Goal: Information Seeking & Learning: Learn about a topic

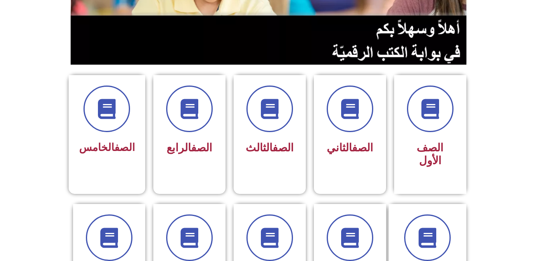
scroll to position [165, 0]
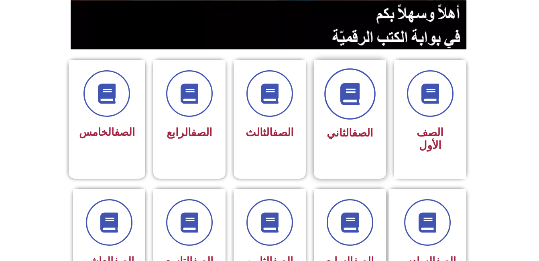
click at [357, 96] on icon at bounding box center [350, 94] width 22 height 22
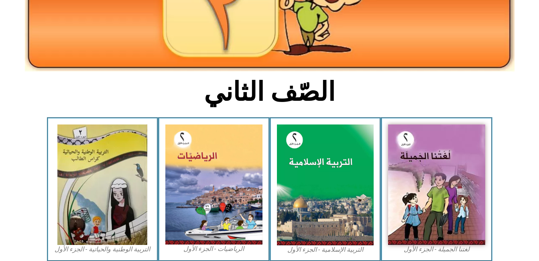
scroll to position [133, 0]
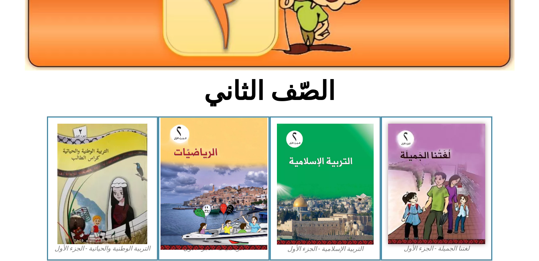
click at [226, 189] on img at bounding box center [213, 184] width 107 height 132
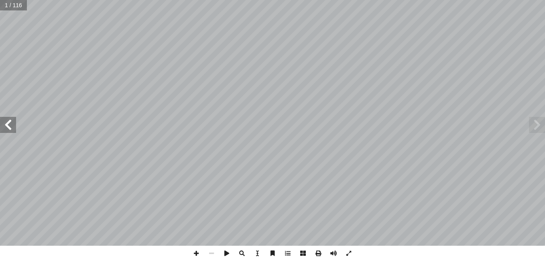
click at [10, 124] on span at bounding box center [8, 125] width 16 height 16
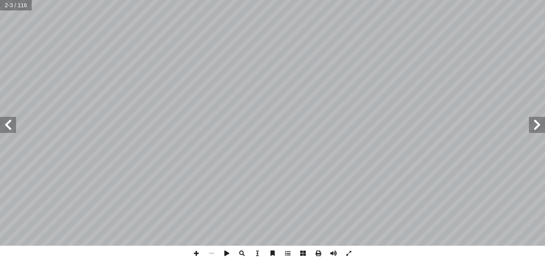
click at [10, 124] on span at bounding box center [8, 125] width 16 height 16
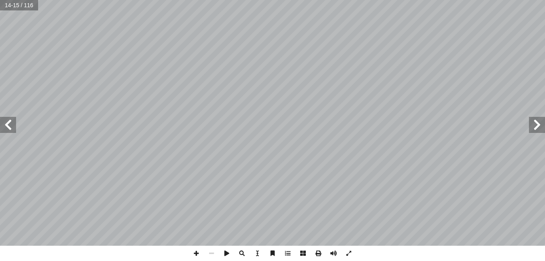
click at [10, 124] on span at bounding box center [8, 125] width 16 height 16
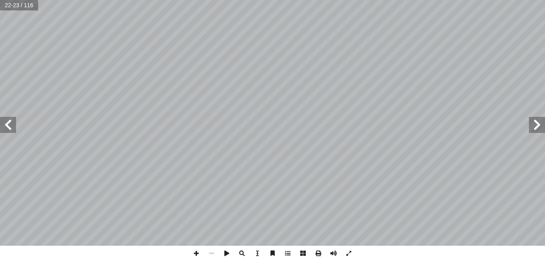
click at [10, 124] on span at bounding box center [8, 125] width 16 height 16
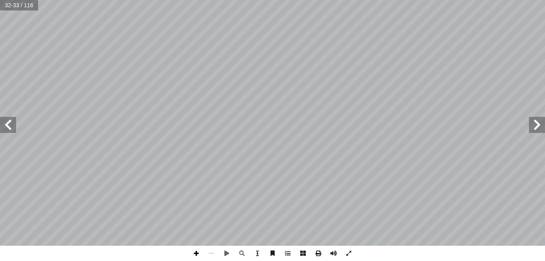
click at [197, 252] on span at bounding box center [196, 253] width 15 height 15
click at [198, 250] on span at bounding box center [196, 253] width 15 height 15
